Goal: Task Accomplishment & Management: Manage account settings

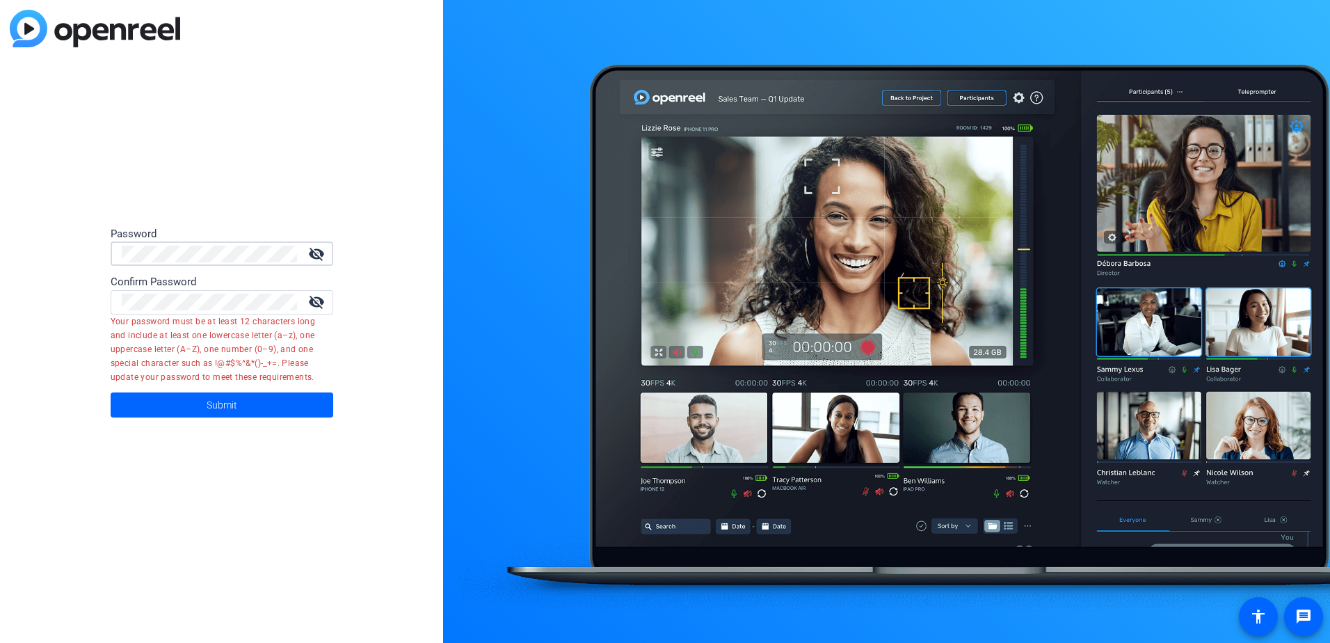
click at [111, 245] on div "visibility_off" at bounding box center [222, 253] width 223 height 24
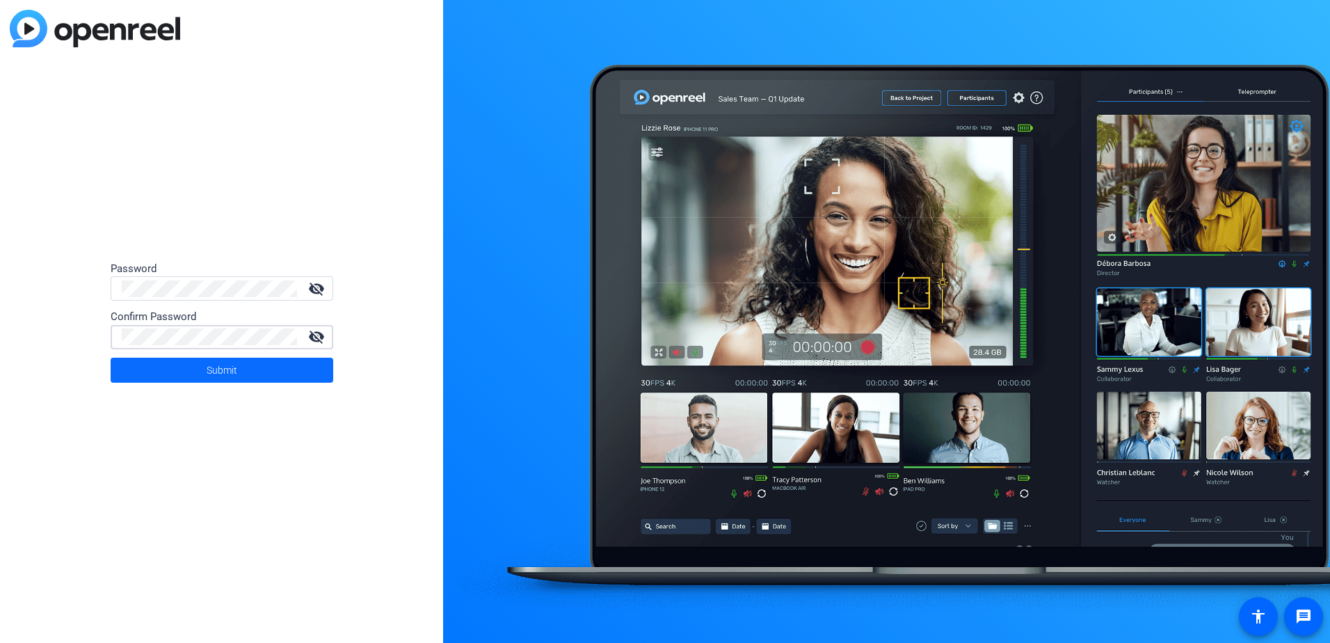
click at [189, 367] on span at bounding box center [222, 369] width 223 height 33
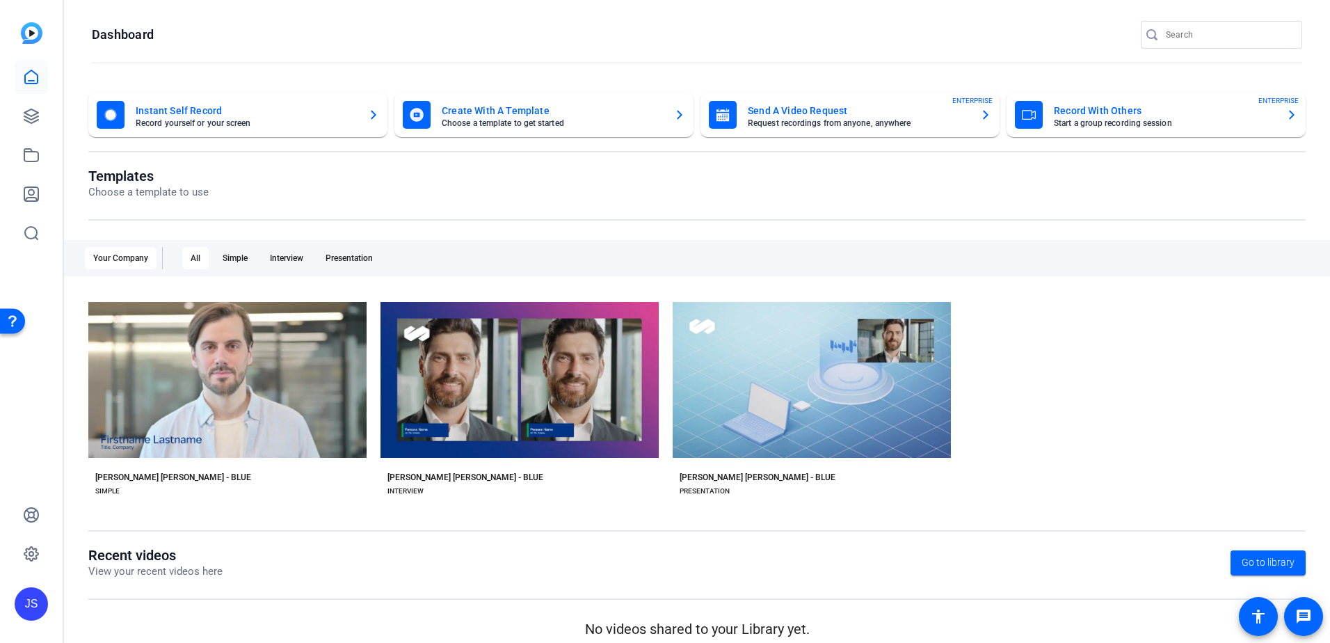
click at [833, 109] on mat-card-title "Send A Video Request" at bounding box center [858, 110] width 221 height 17
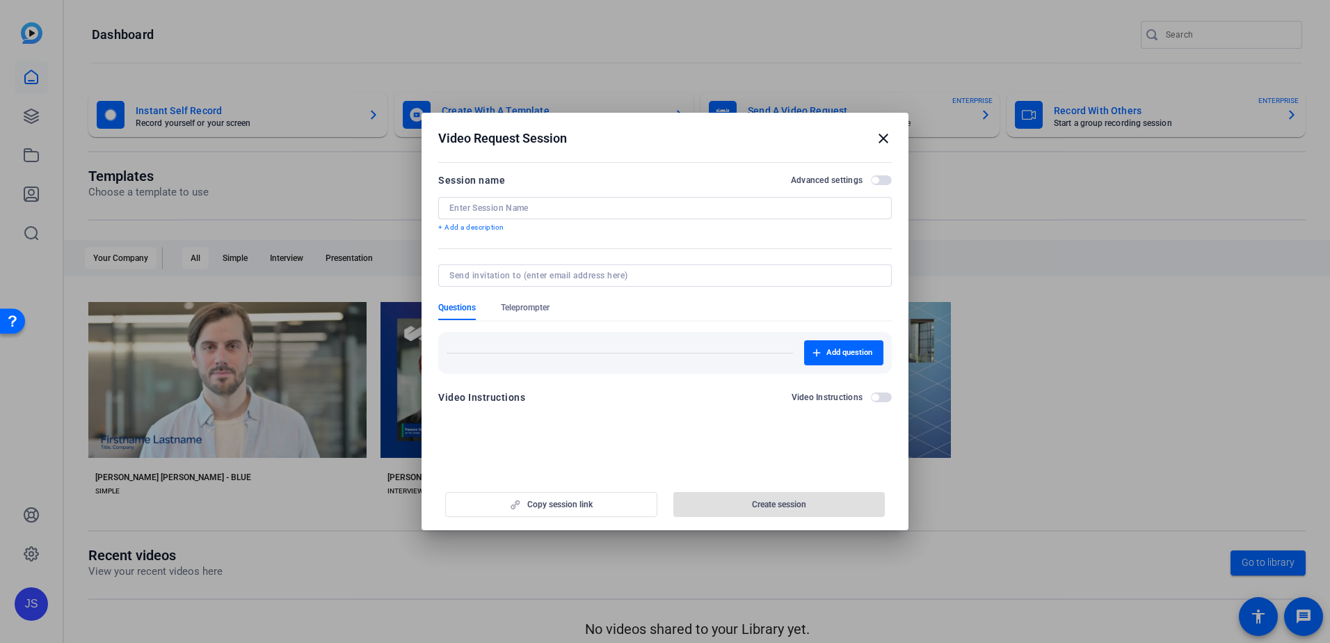
click at [885, 139] on mat-icon "close" at bounding box center [883, 138] width 17 height 17
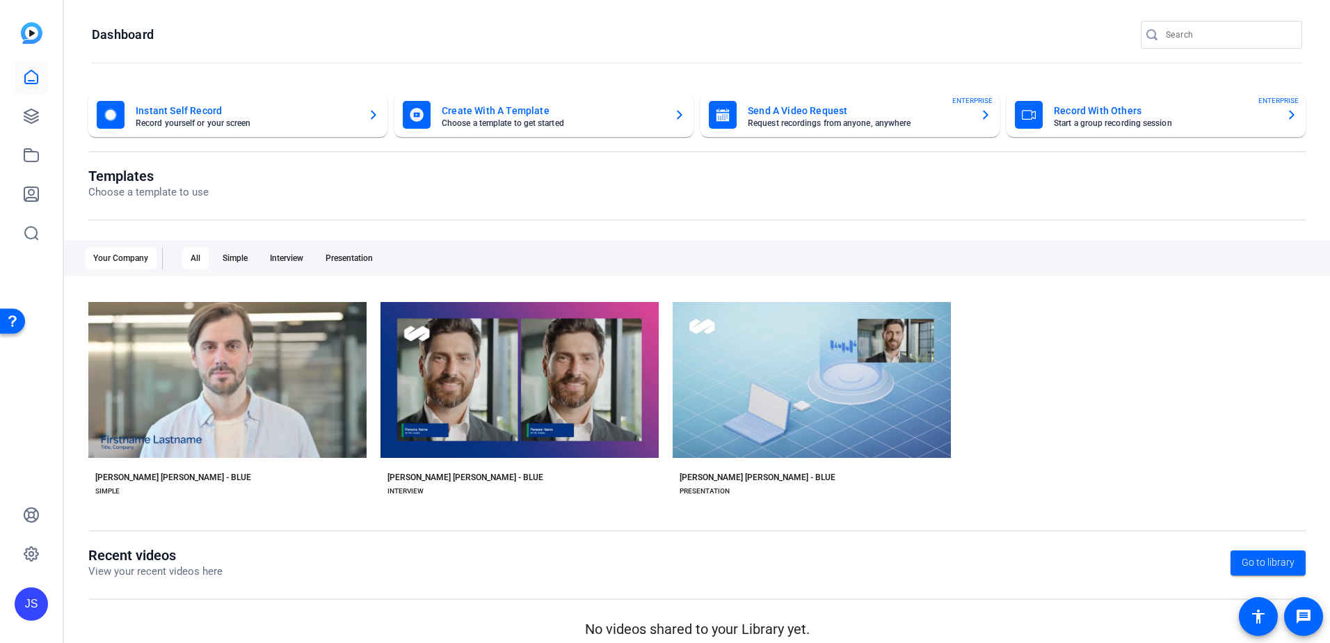
click at [24, 621] on div "JS" at bounding box center [31, 321] width 63 height 643
click at [27, 610] on div "JS" at bounding box center [31, 603] width 33 height 33
click at [184, 578] on mat-icon "logout" at bounding box center [184, 569] width 17 height 17
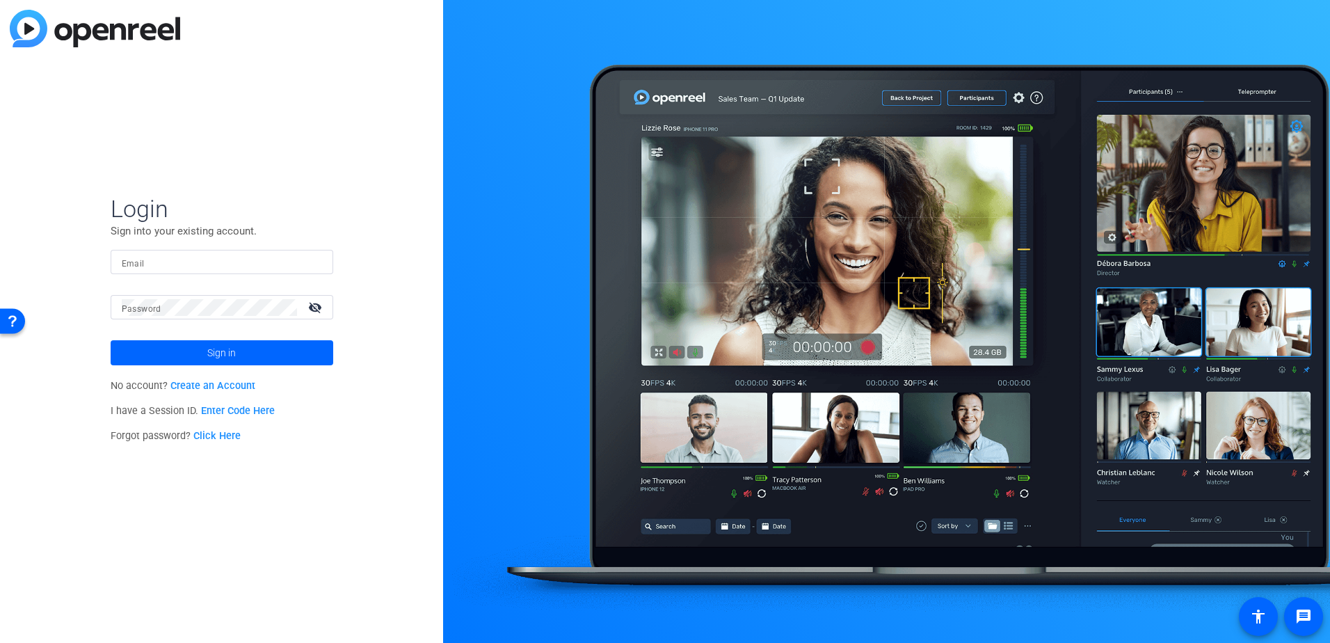
click at [169, 264] on input "Email" at bounding box center [222, 262] width 200 height 17
type input "[EMAIL_ADDRESS][PERSON_NAME][DOMAIN_NAME]"
click at [111, 340] on button "Sign in" at bounding box center [222, 352] width 223 height 25
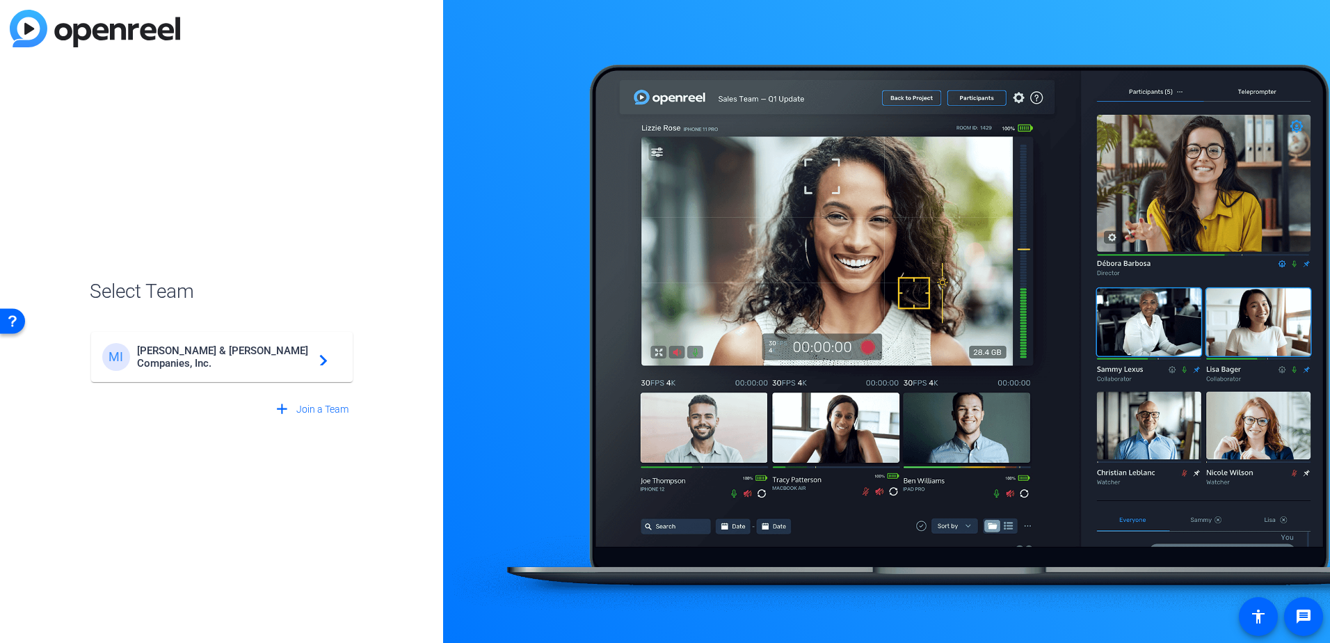
click at [244, 358] on span "[PERSON_NAME] & [PERSON_NAME] Companies, Inc." at bounding box center [224, 356] width 174 height 25
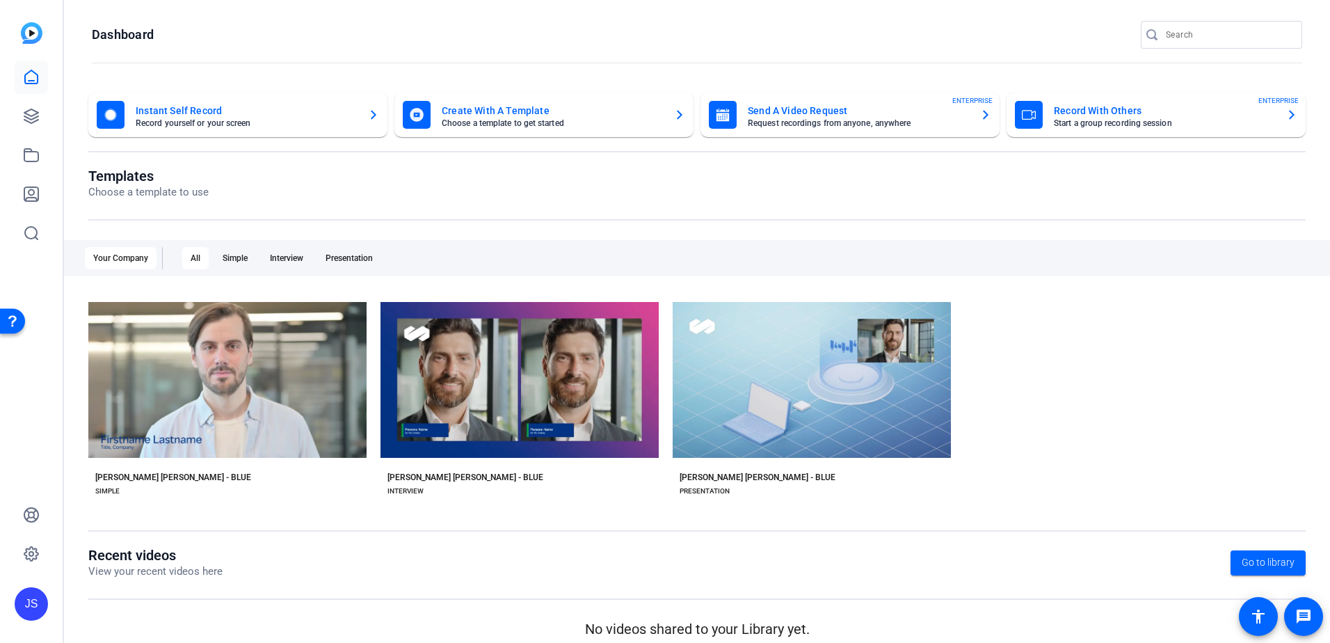
click at [39, 599] on div "JS" at bounding box center [31, 603] width 33 height 33
click at [187, 578] on mat-icon "logout" at bounding box center [184, 569] width 17 height 17
